Goal: Task Accomplishment & Management: Manage account settings

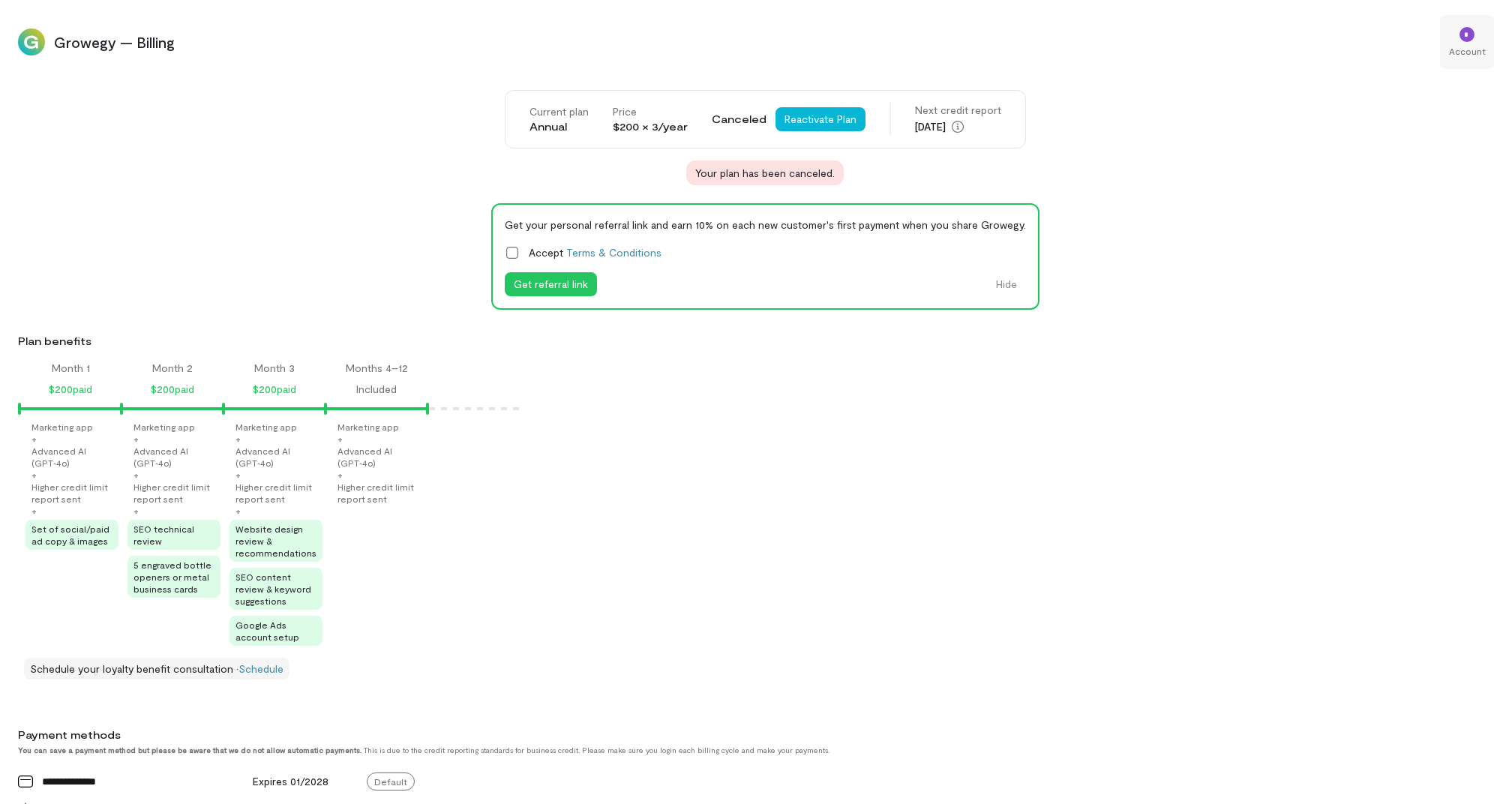
click at [1478, 33] on div "*" at bounding box center [1467, 33] width 33 height 22
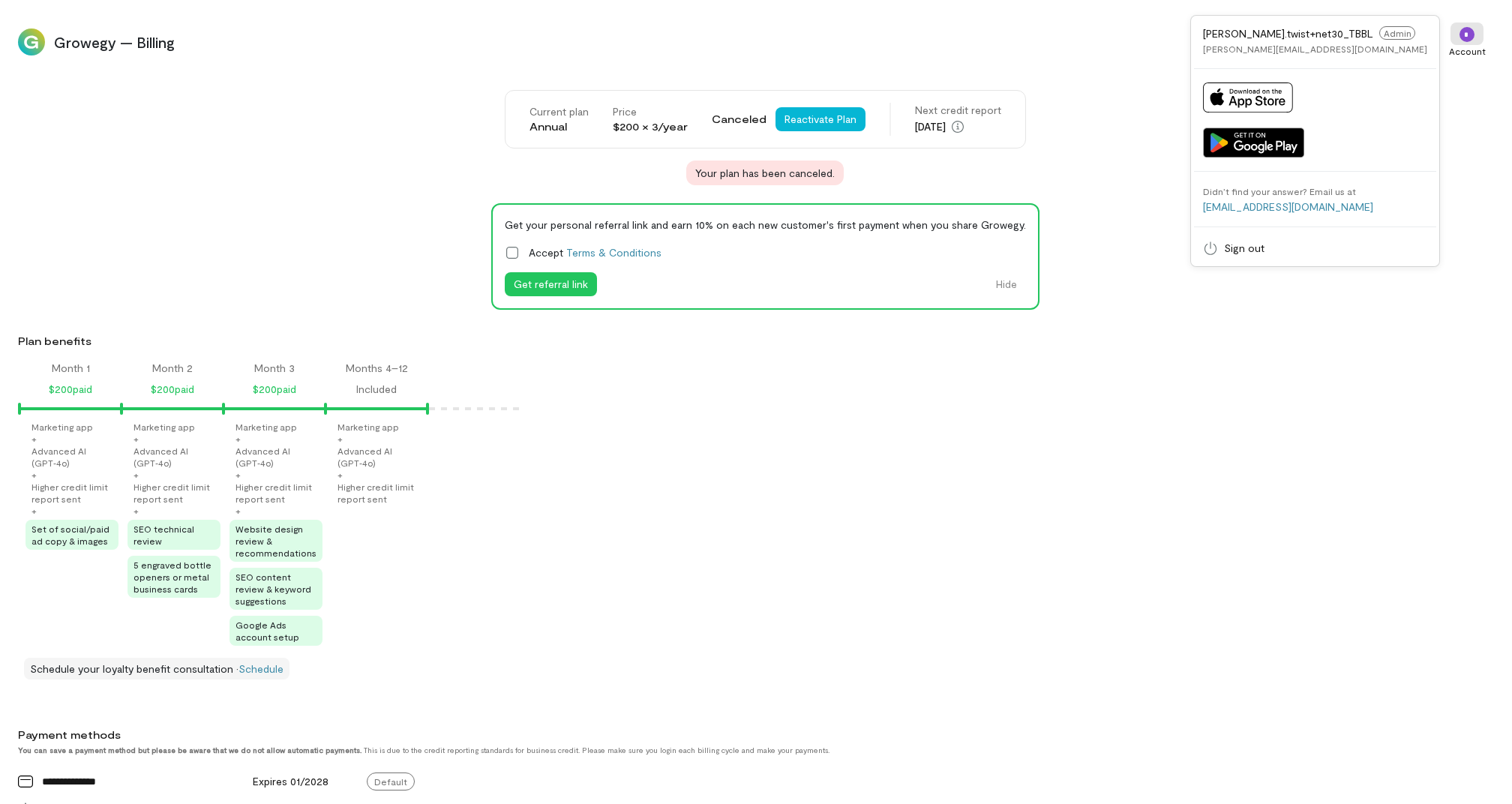
click at [1136, 186] on div "**********" at bounding box center [765, 660] width 1494 height 1141
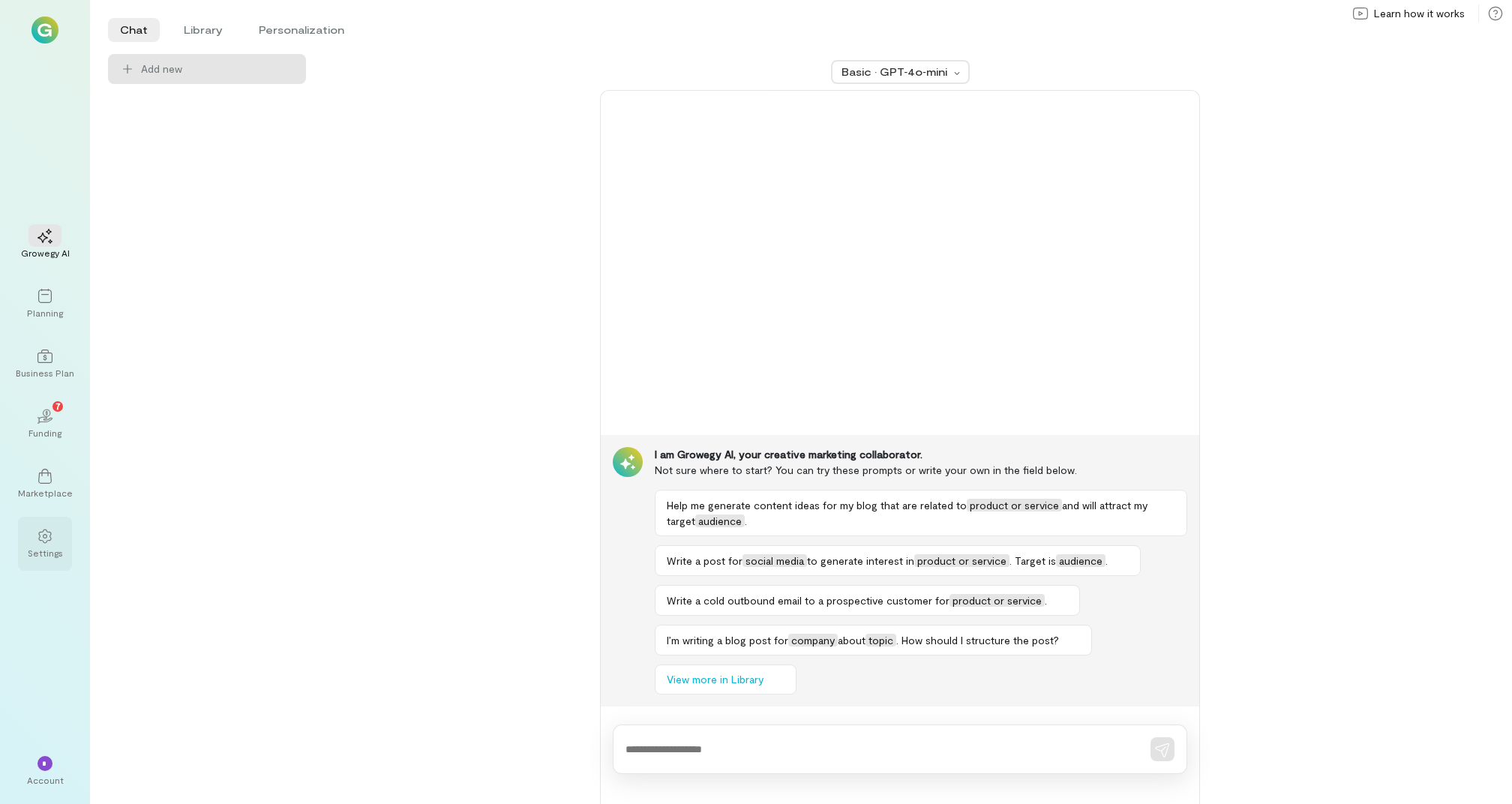
click at [40, 548] on div "Settings" at bounding box center [45, 553] width 35 height 12
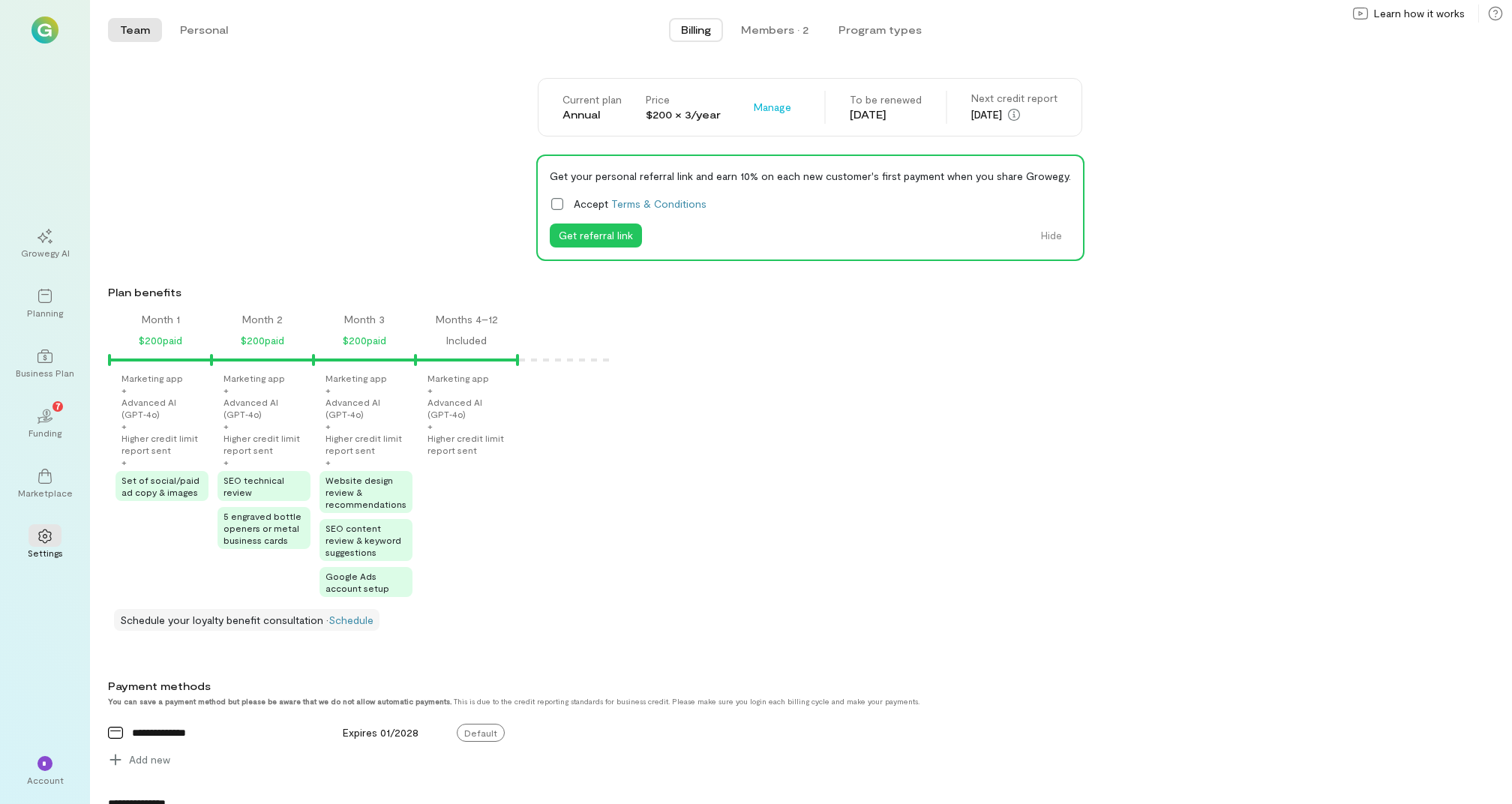
click at [892, 117] on div "[DATE]" at bounding box center [886, 114] width 72 height 15
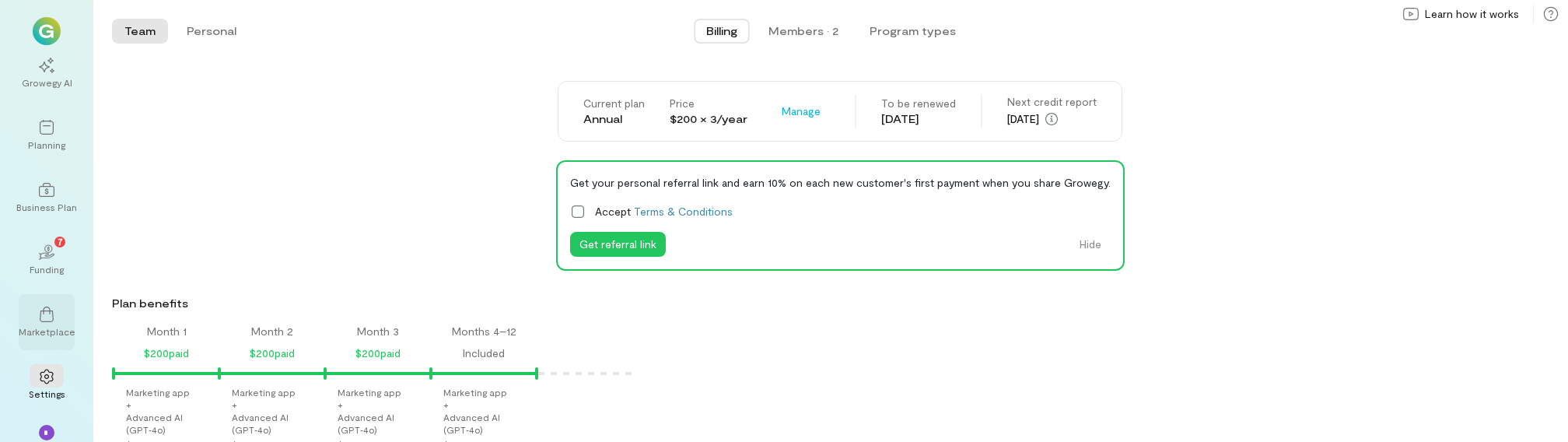
click at [65, 329] on div "Marketplace" at bounding box center [47, 332] width 57 height 12
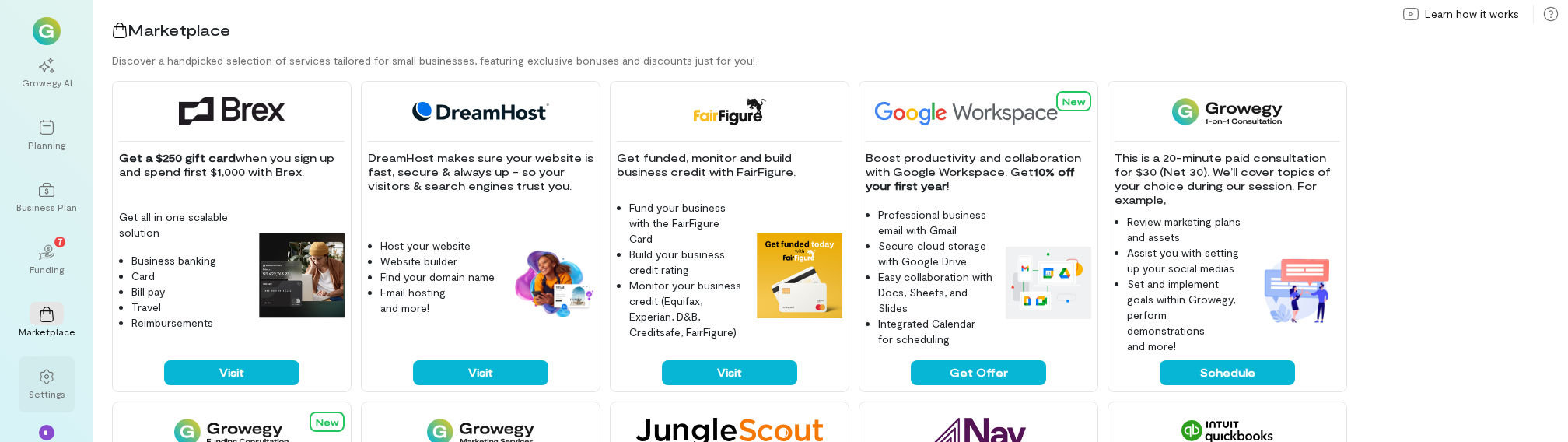
click at [39, 383] on icon at bounding box center [46, 376] width 15 height 15
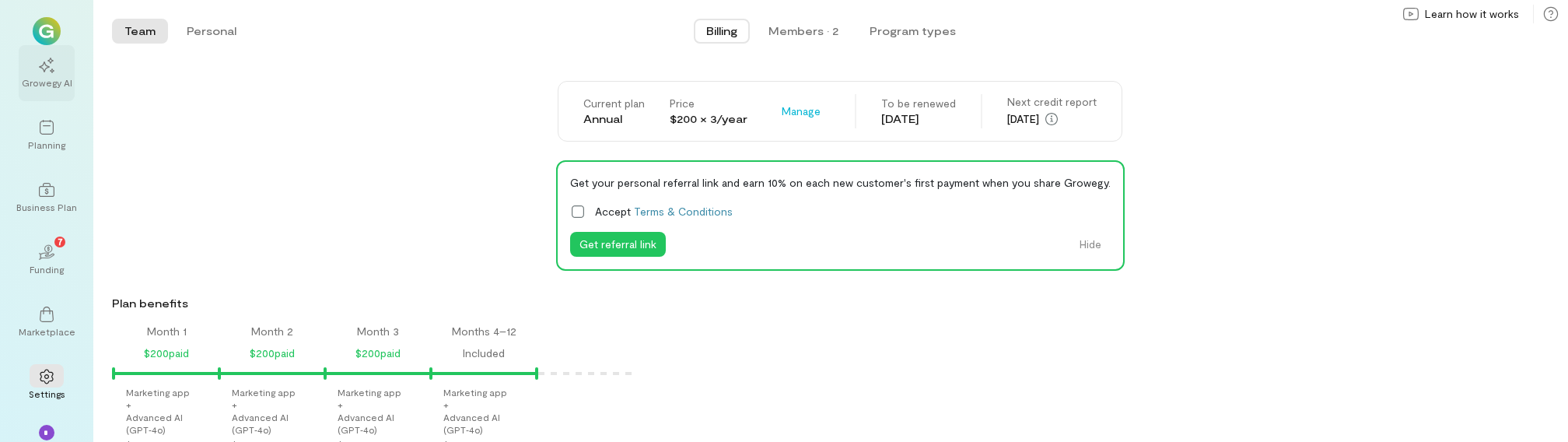
click at [54, 76] on div "Growegy AI" at bounding box center [46, 83] width 51 height 12
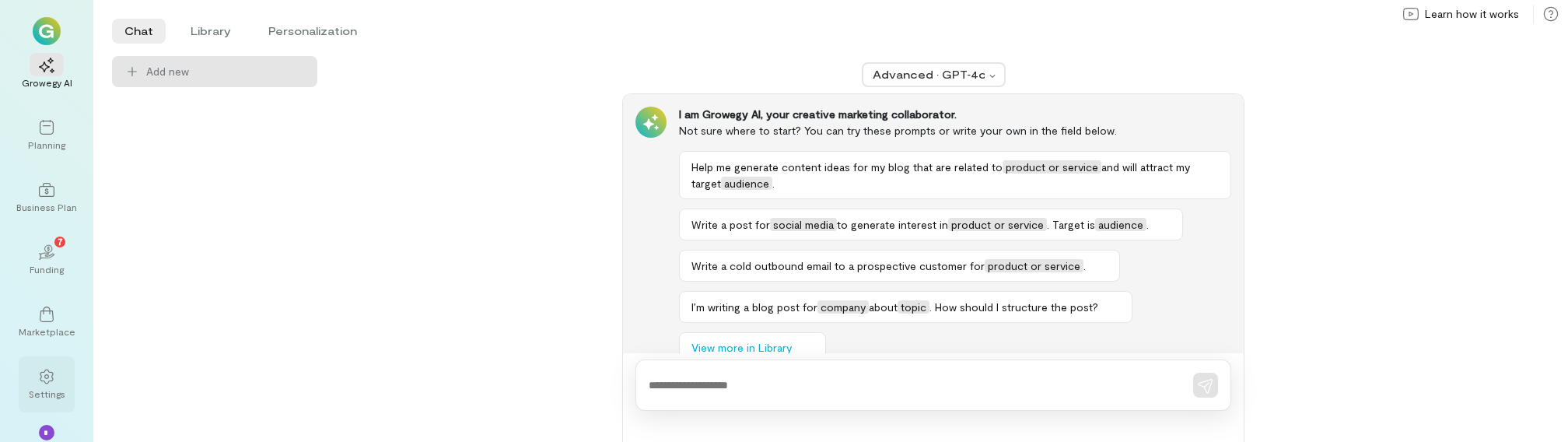
click at [48, 392] on div "Settings" at bounding box center [46, 394] width 36 height 12
